Goal: Find contact information: Find contact information

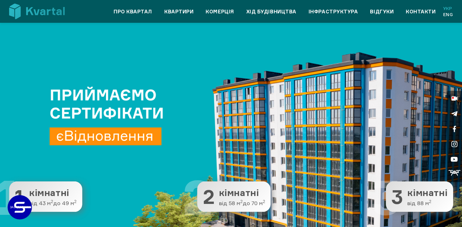
click at [416, 12] on link "Контакти" at bounding box center [421, 11] width 30 height 7
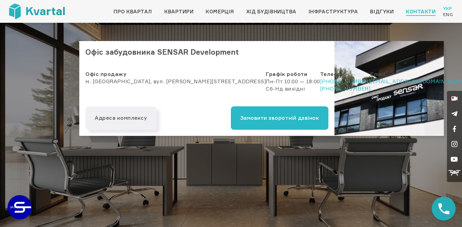
drag, startPoint x: 226, startPoint y: 159, endPoint x: 202, endPoint y: 158, distance: 24.4
click at [202, 158] on div "Офіс забудовника SENSAR Development Офіс продажу м. [GEOGRAPHIC_DATA], вул. [PE…" at bounding box center [231, 125] width 462 height 204
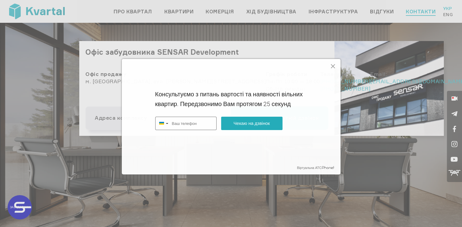
type input "+380"
